Goal: Transaction & Acquisition: Register for event/course

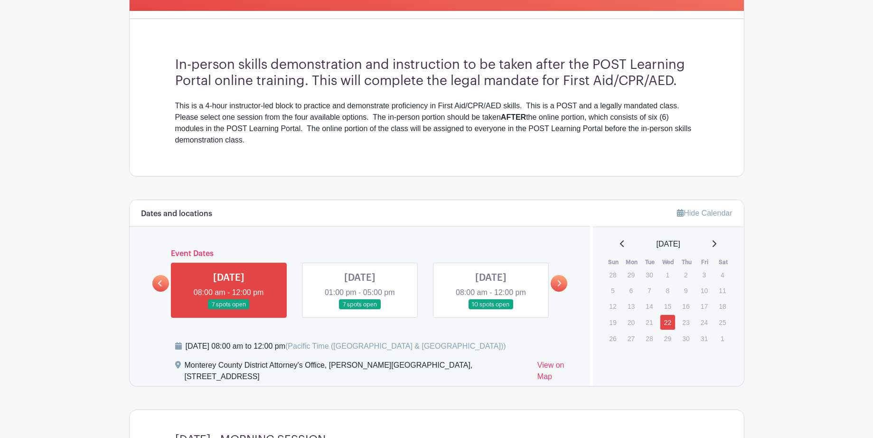
scroll to position [417, 0]
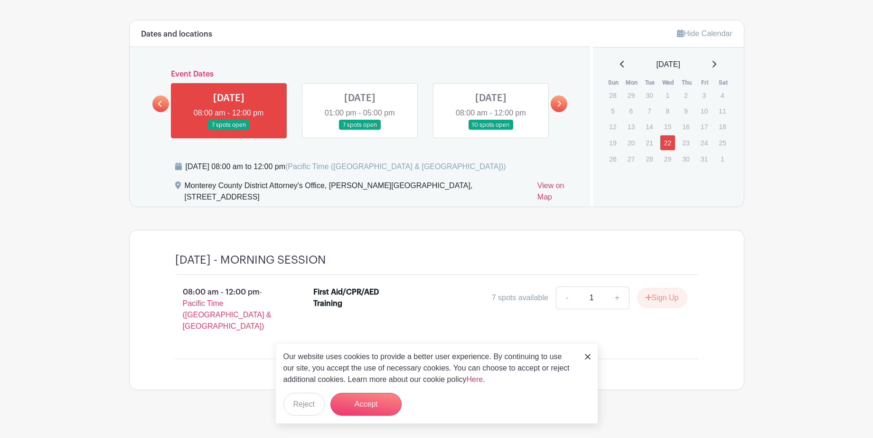
click at [491, 130] on link at bounding box center [491, 130] width 0 height 0
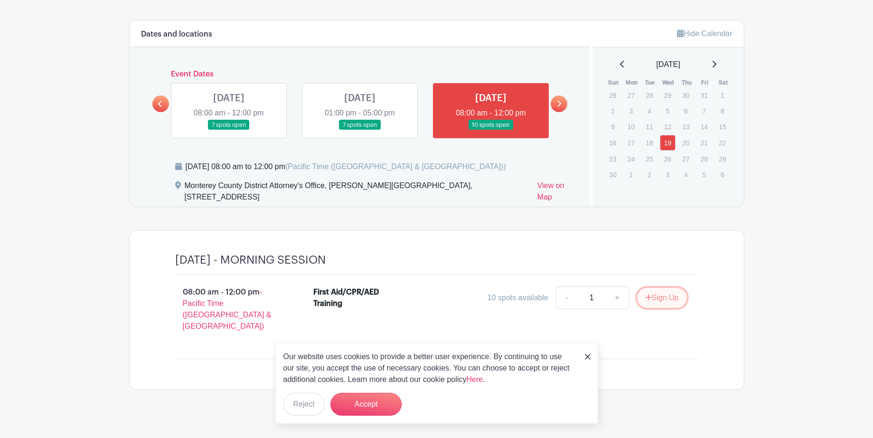
click at [670, 298] on button "Sign Up" at bounding box center [662, 298] width 50 height 20
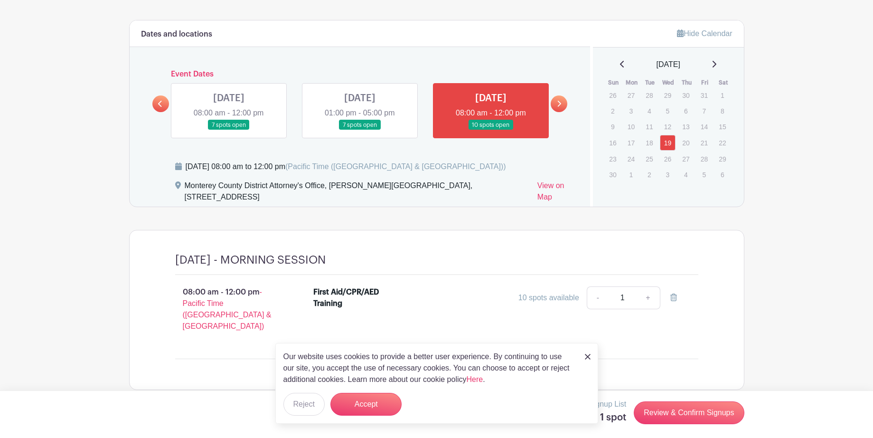
click at [588, 358] on img at bounding box center [588, 357] width 6 height 6
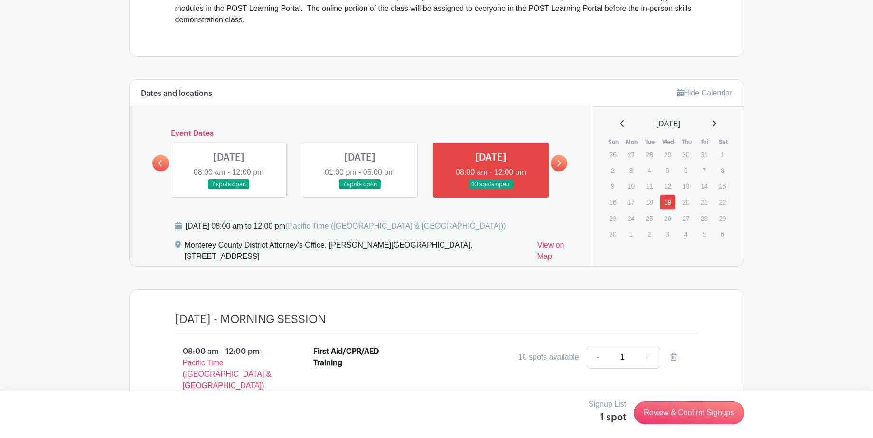
scroll to position [417, 0]
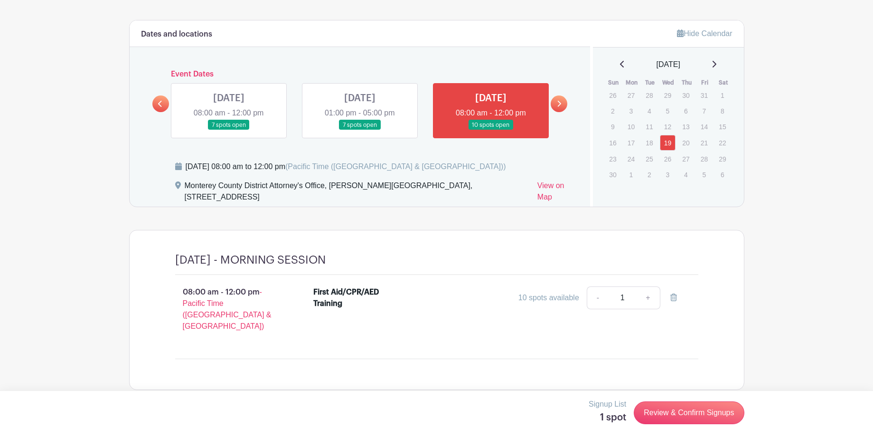
click at [491, 130] on link at bounding box center [491, 130] width 0 height 0
click at [557, 104] on icon at bounding box center [559, 103] width 4 height 7
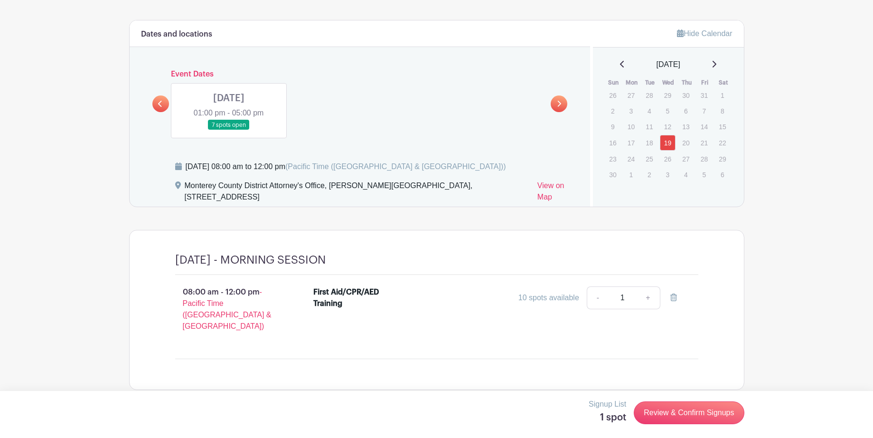
click at [159, 104] on icon at bounding box center [160, 104] width 4 height 6
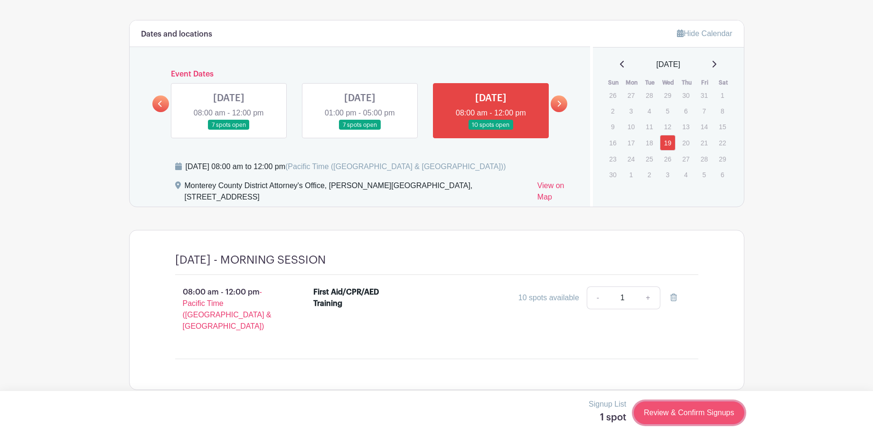
click at [717, 408] on link "Review & Confirm Signups" at bounding box center [689, 412] width 110 height 23
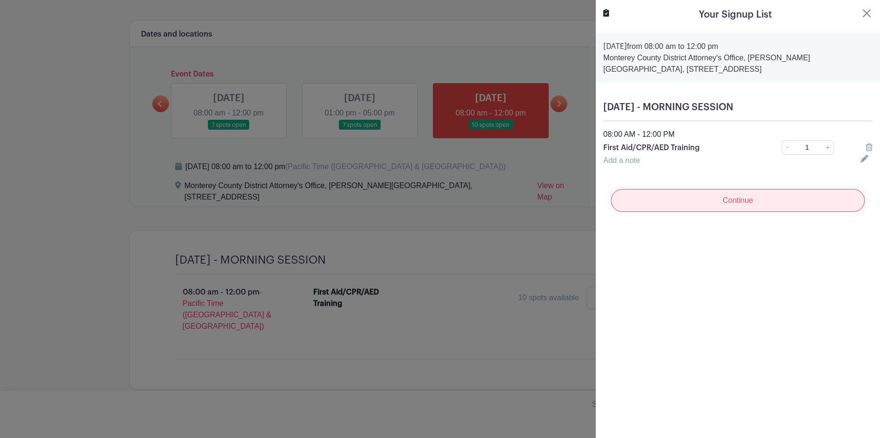
click at [687, 196] on input "Continue" at bounding box center [738, 200] width 254 height 23
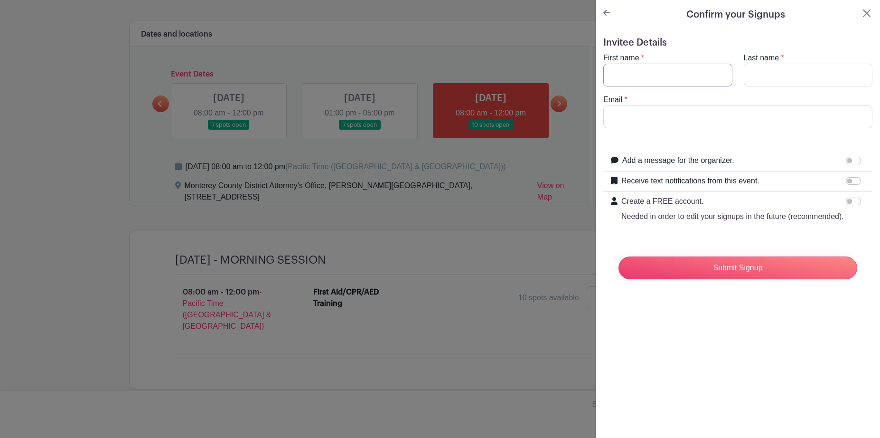
click at [654, 71] on input "First name" at bounding box center [667, 75] width 129 height 23
type input "[PERSON_NAME]"
type input "[EMAIL_ADDRESS][DOMAIN_NAME]"
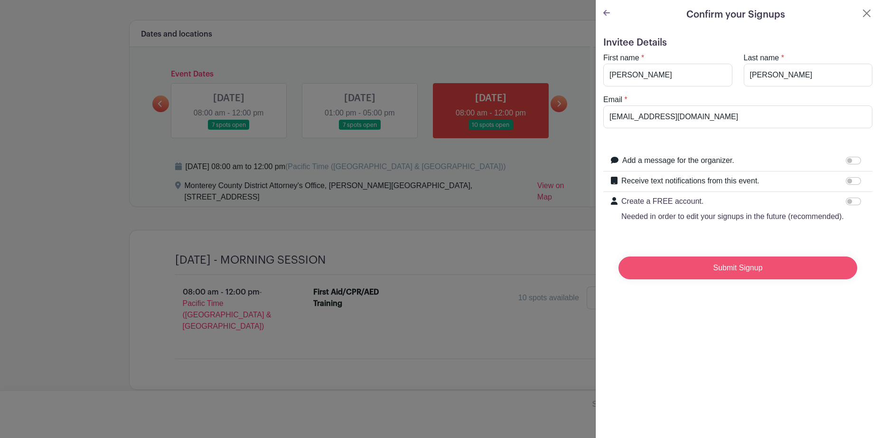
click at [704, 277] on input "Submit Signup" at bounding box center [737, 267] width 239 height 23
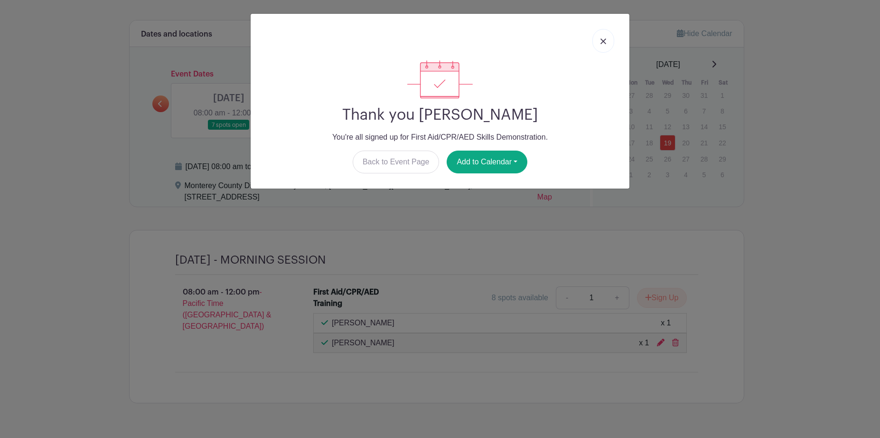
click at [602, 39] on img at bounding box center [603, 41] width 6 height 6
